Goal: Information Seeking & Learning: Learn about a topic

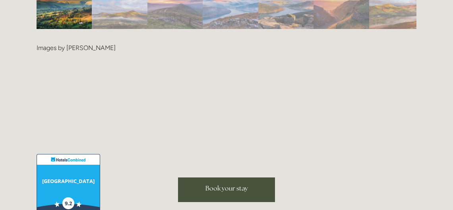
scroll to position [1814, 0]
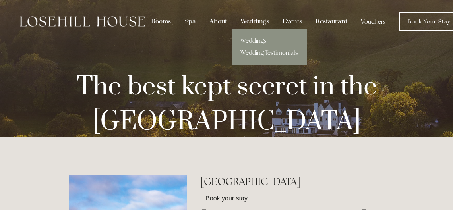
click at [253, 19] on div "Weddings" at bounding box center [255, 21] width 41 height 15
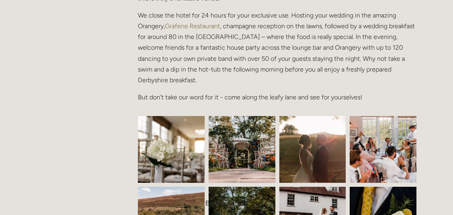
scroll to position [262, 0]
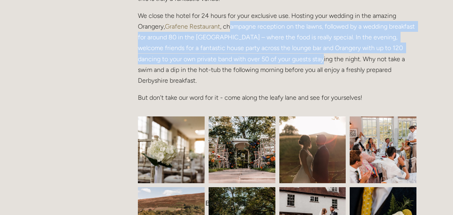
drag, startPoint x: 237, startPoint y: 25, endPoint x: 317, endPoint y: 56, distance: 86.0
click at [317, 56] on p "We close the hotel for 24 hours for your exclusive use. Hosting your wedding in…" at bounding box center [277, 48] width 279 height 76
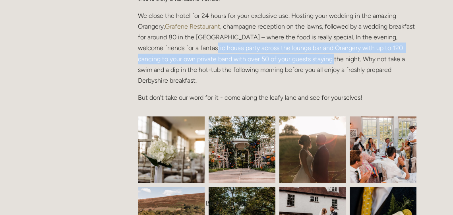
drag, startPoint x: 317, startPoint y: 56, endPoint x: 216, endPoint y: 52, distance: 101.5
click at [216, 52] on p "We close the hotel for 24 hours for your exclusive use. Hosting your wedding in…" at bounding box center [277, 48] width 279 height 76
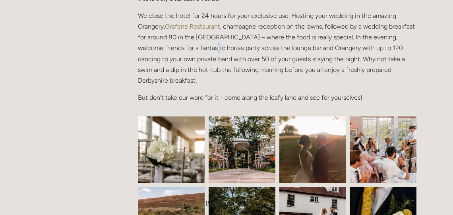
click at [216, 52] on p "We close the hotel for 24 hours for your exclusive use. Hosting your wedding in…" at bounding box center [277, 48] width 279 height 76
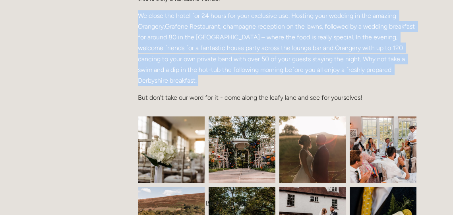
click at [216, 52] on p "We close the hotel for 24 hours for your exclusive use. Hosting your wedding in…" at bounding box center [277, 48] width 279 height 76
click at [231, 50] on p "We close the hotel for 24 hours for your exclusive use. Hosting your wedding in…" at bounding box center [277, 48] width 279 height 76
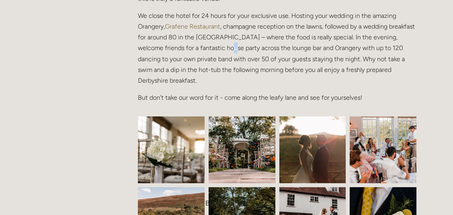
click at [231, 50] on p "We close the hotel for 24 hours for your exclusive use. Hosting your wedding in…" at bounding box center [277, 48] width 279 height 76
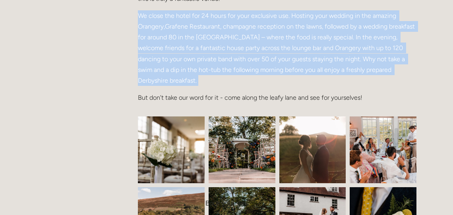
click at [231, 50] on p "We close the hotel for 24 hours for your exclusive use. Hosting your wedding in…" at bounding box center [277, 48] width 279 height 76
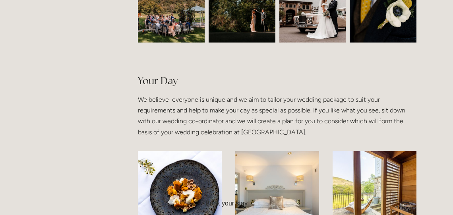
scroll to position [539, 0]
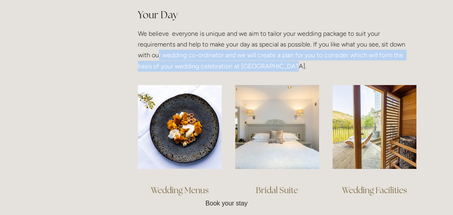
drag, startPoint x: 319, startPoint y: 61, endPoint x: 159, endPoint y: 50, distance: 159.4
click at [159, 51] on p "We believe everyone is unique and we aim to tailor your wedding package to suit…" at bounding box center [277, 49] width 279 height 43
click at [159, 50] on p "We believe everyone is unique and we aim to tailor your wedding package to suit…" at bounding box center [277, 49] width 279 height 43
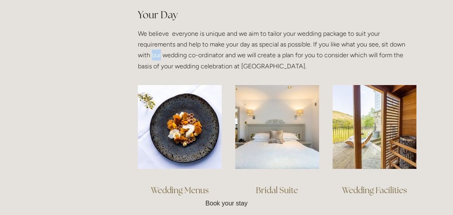
click at [159, 50] on p "We believe everyone is unique and we aim to tailor your wedding package to suit…" at bounding box center [277, 49] width 279 height 43
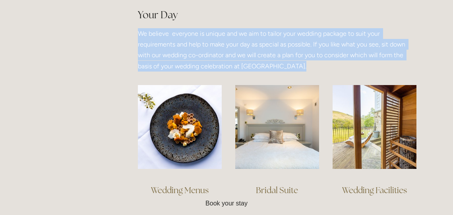
click at [159, 50] on p "We believe everyone is unique and we aim to tailor your wedding package to suit…" at bounding box center [277, 49] width 279 height 43
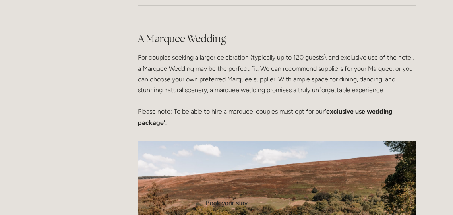
scroll to position [1831, 0]
